Goal: Transaction & Acquisition: Obtain resource

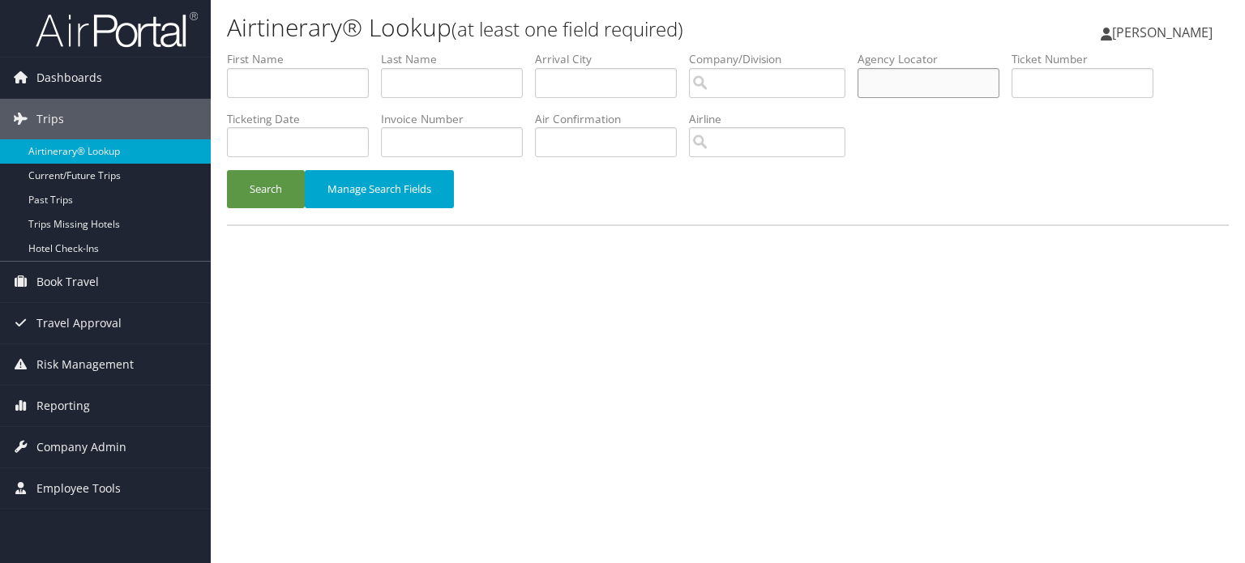
click at [906, 83] on input "text" at bounding box center [929, 83] width 142 height 30
paste input "CYYJG9"
click at [256, 185] on button "Search" at bounding box center [266, 189] width 78 height 38
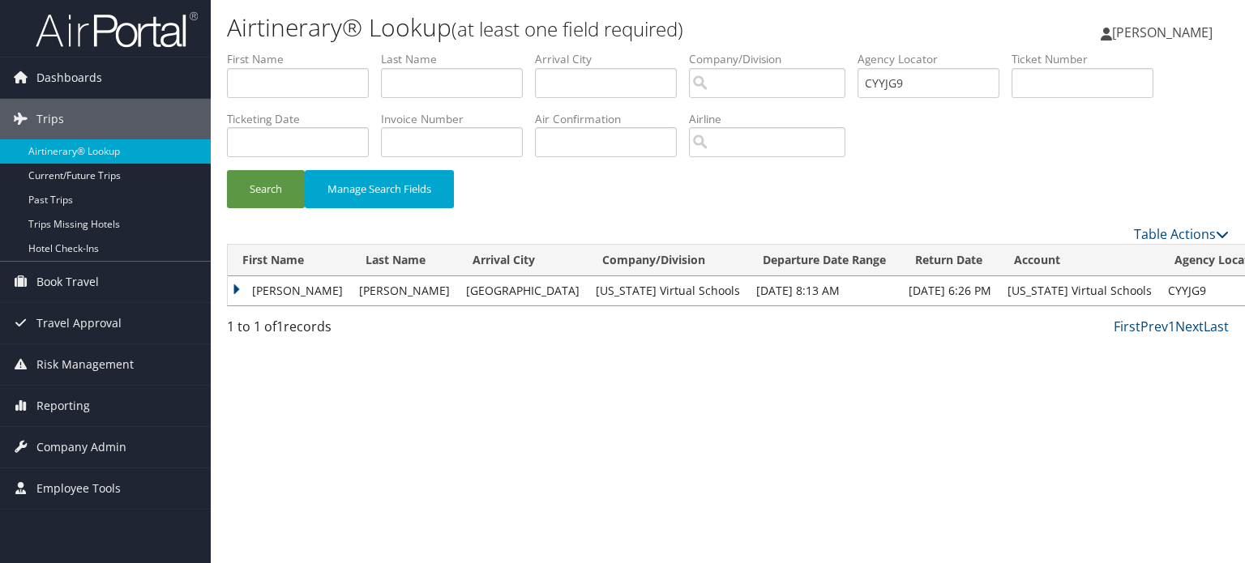
click at [237, 283] on td "JILL M" at bounding box center [289, 290] width 123 height 29
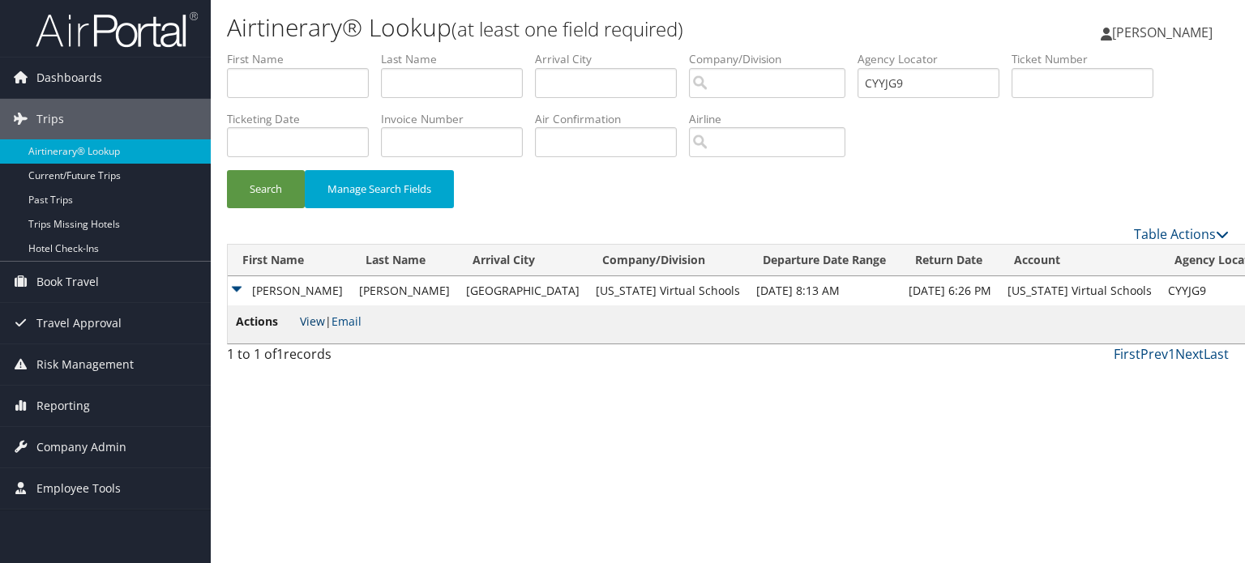
click at [313, 322] on link "View" at bounding box center [312, 321] width 25 height 15
drag, startPoint x: 932, startPoint y: 75, endPoint x: 776, endPoint y: 85, distance: 156.8
click at [826, 51] on ul "First Name Last Name Departure City Arrival City Company/Division Airport/City …" at bounding box center [728, 51] width 1002 height 0
paste input "DB2BY1"
type input "DB2BY1"
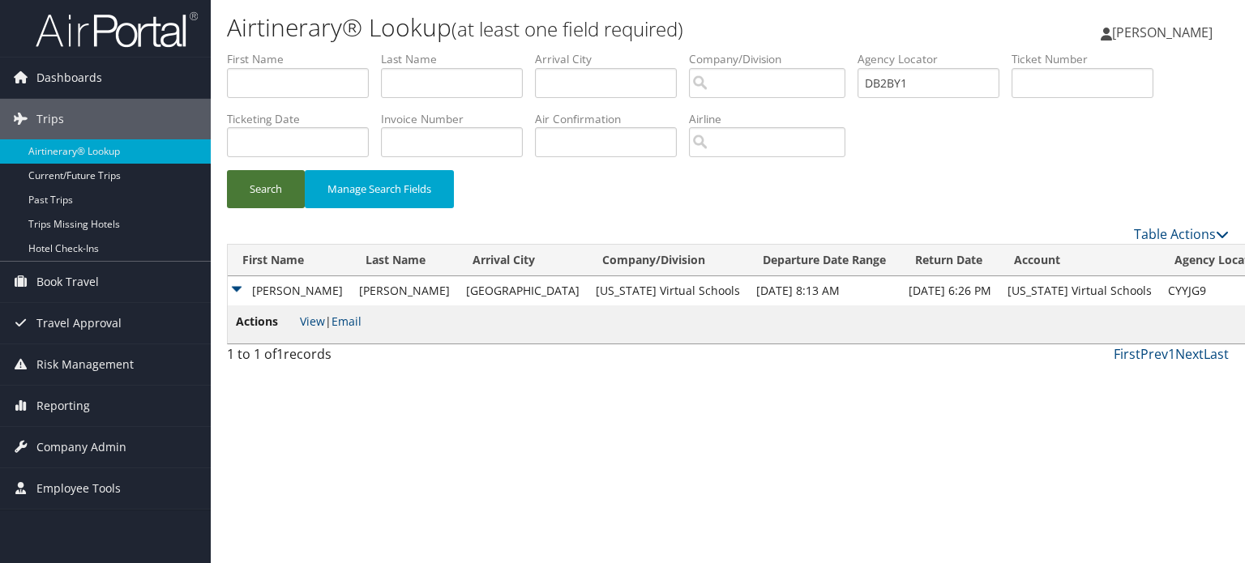
click at [275, 191] on button "Search" at bounding box center [266, 189] width 78 height 38
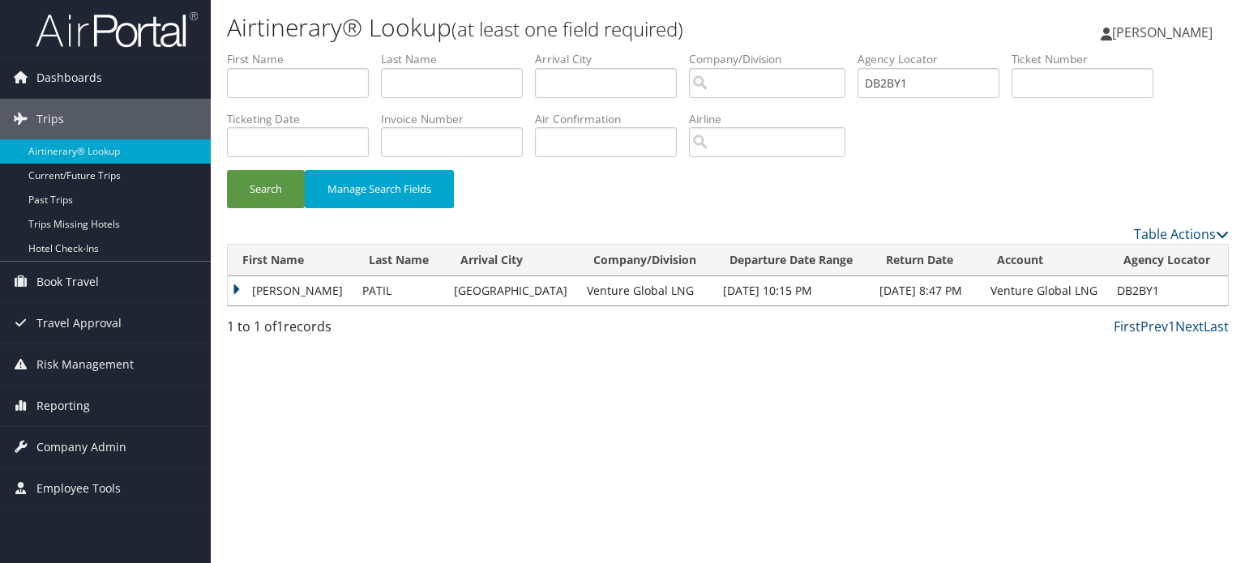
click at [237, 288] on td "SUBHASH SHIVAJI" at bounding box center [291, 290] width 126 height 29
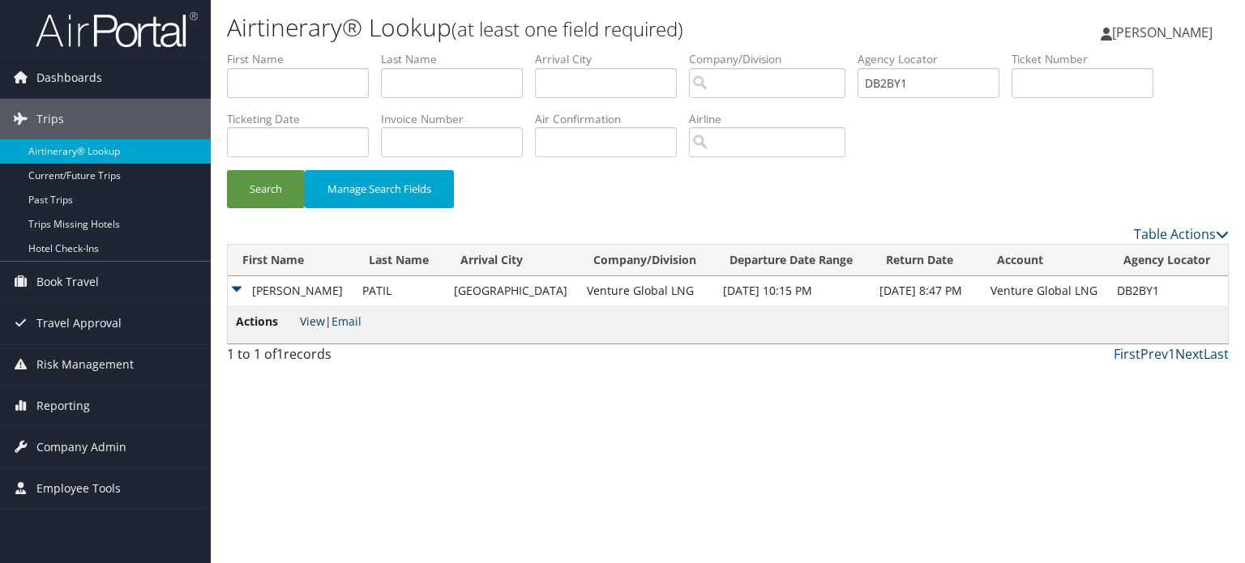
click at [315, 317] on link "View" at bounding box center [312, 321] width 25 height 15
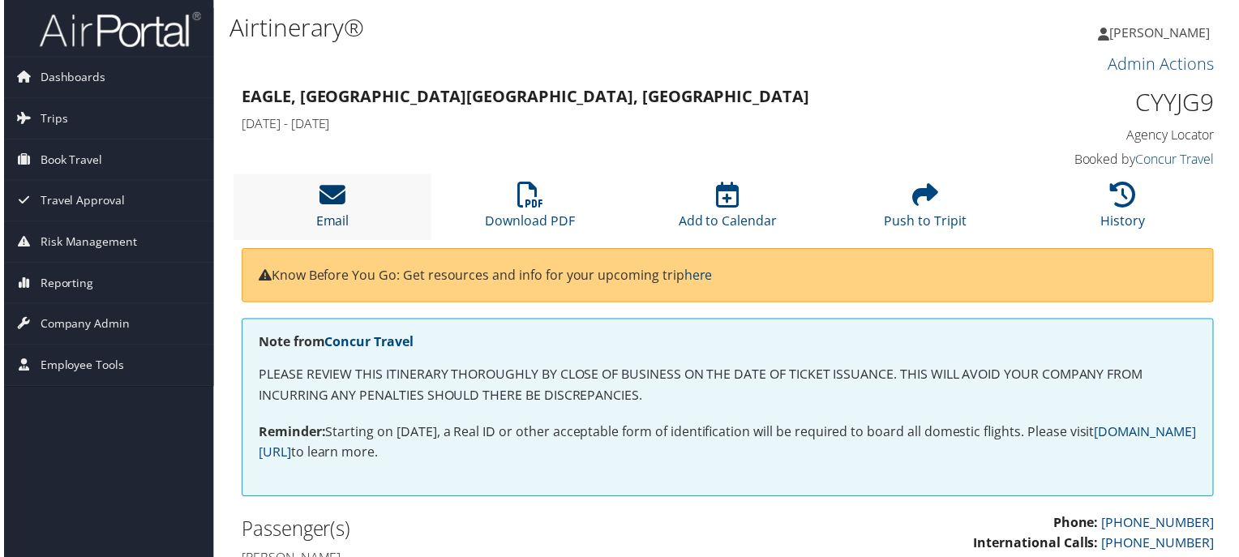
click at [331, 200] on icon at bounding box center [331, 196] width 26 height 26
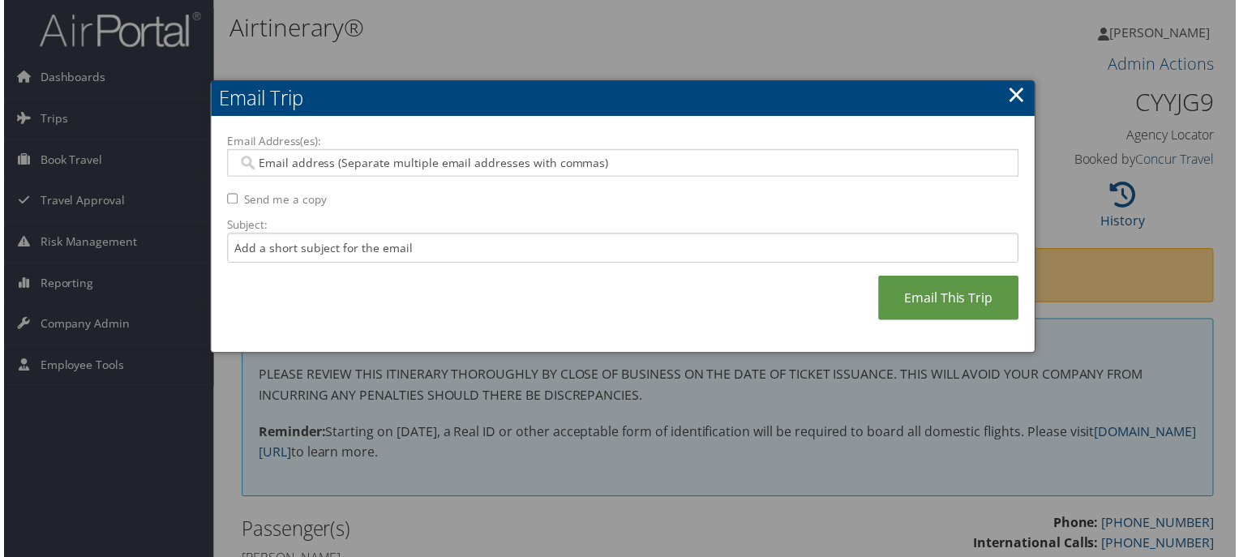
click at [587, 164] on input "Email Address(es):" at bounding box center [622, 164] width 775 height 16
paste input "JGORE@FLVS.NET"
type input "JGORE@FLVS.NET"
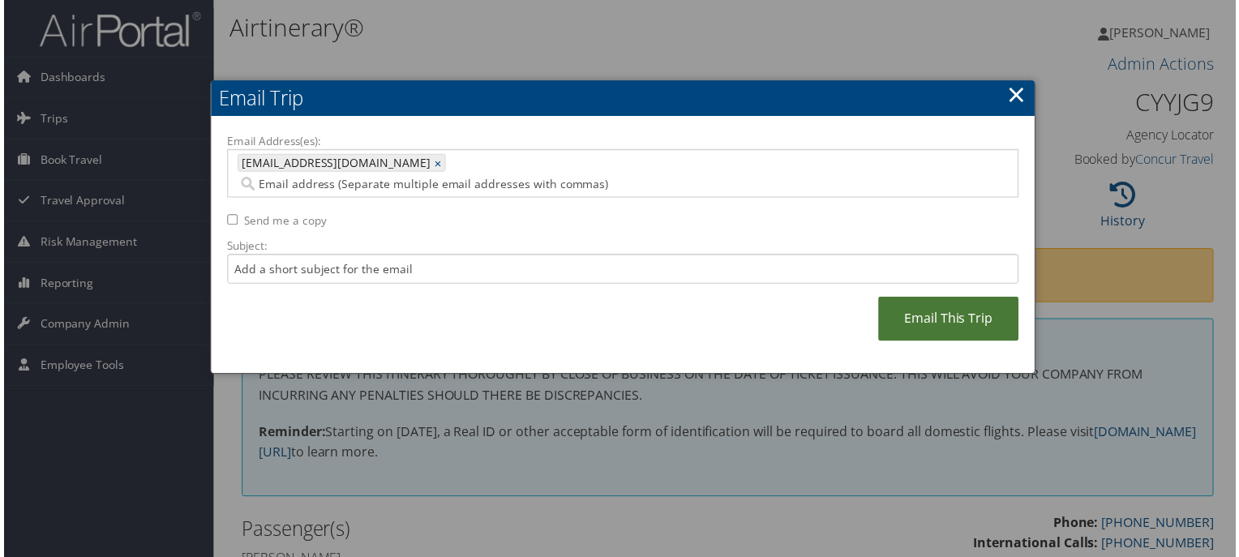
click at [922, 298] on link "Email This Trip" at bounding box center [950, 320] width 141 height 45
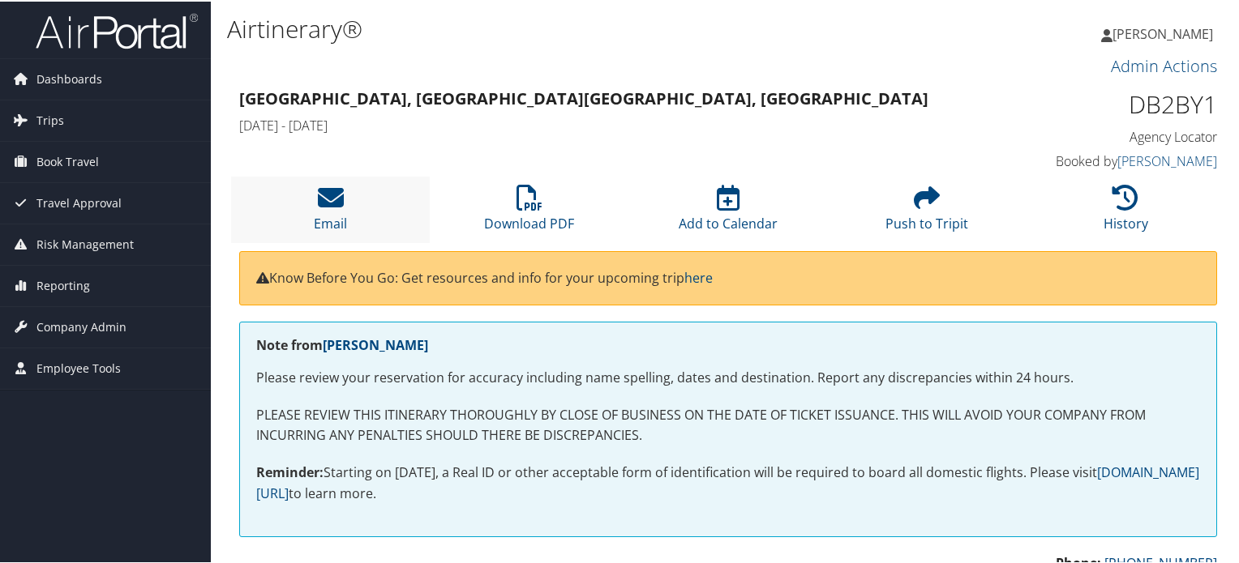
click at [314, 191] on li "Email" at bounding box center [330, 208] width 199 height 66
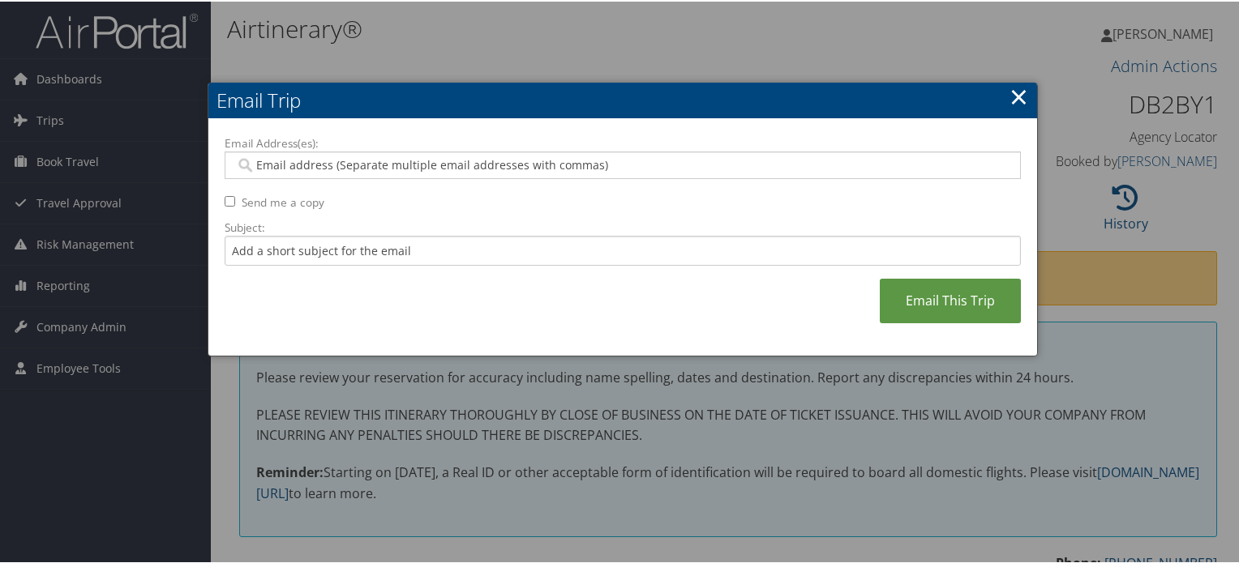
click at [626, 159] on input "Email Address(es):" at bounding box center [622, 164] width 775 height 16
paste input "[EMAIL_ADDRESS][DOMAIN_NAME]"
type input "[EMAIL_ADDRESS][DOMAIN_NAME]"
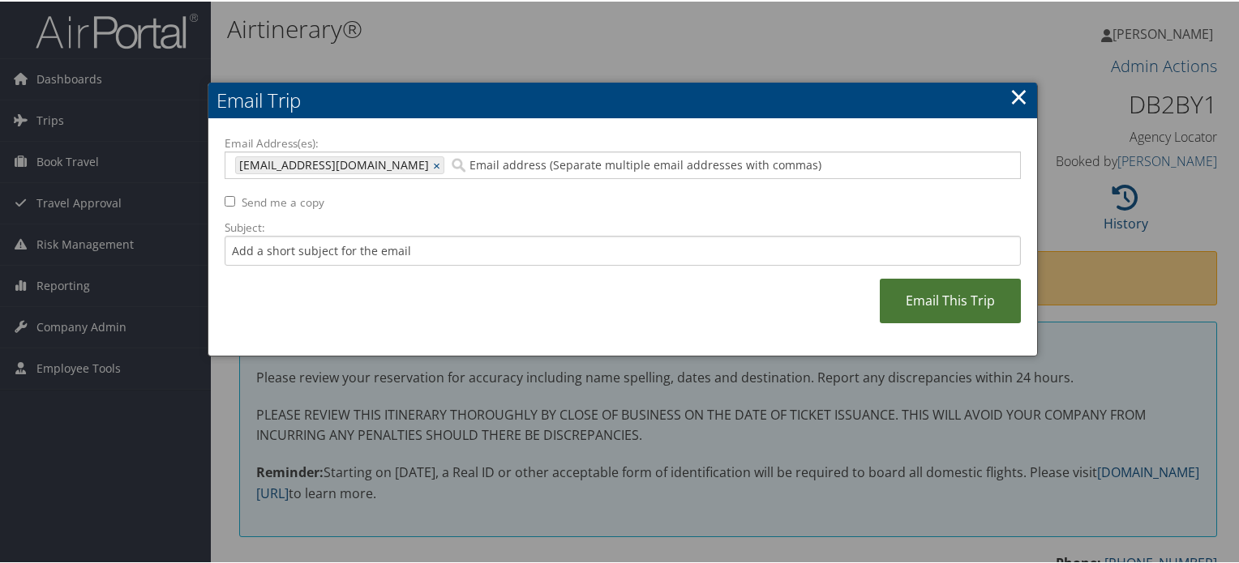
click at [992, 304] on link "Email This Trip" at bounding box center [950, 299] width 141 height 45
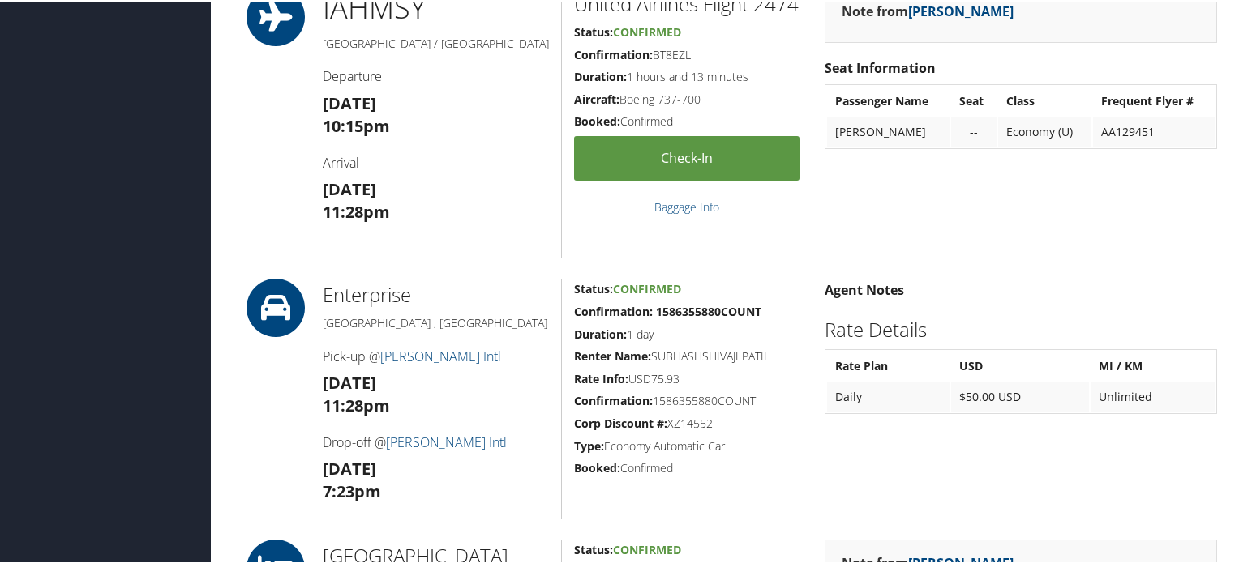
scroll to position [649, 0]
